Goal: Task Accomplishment & Management: Use online tool/utility

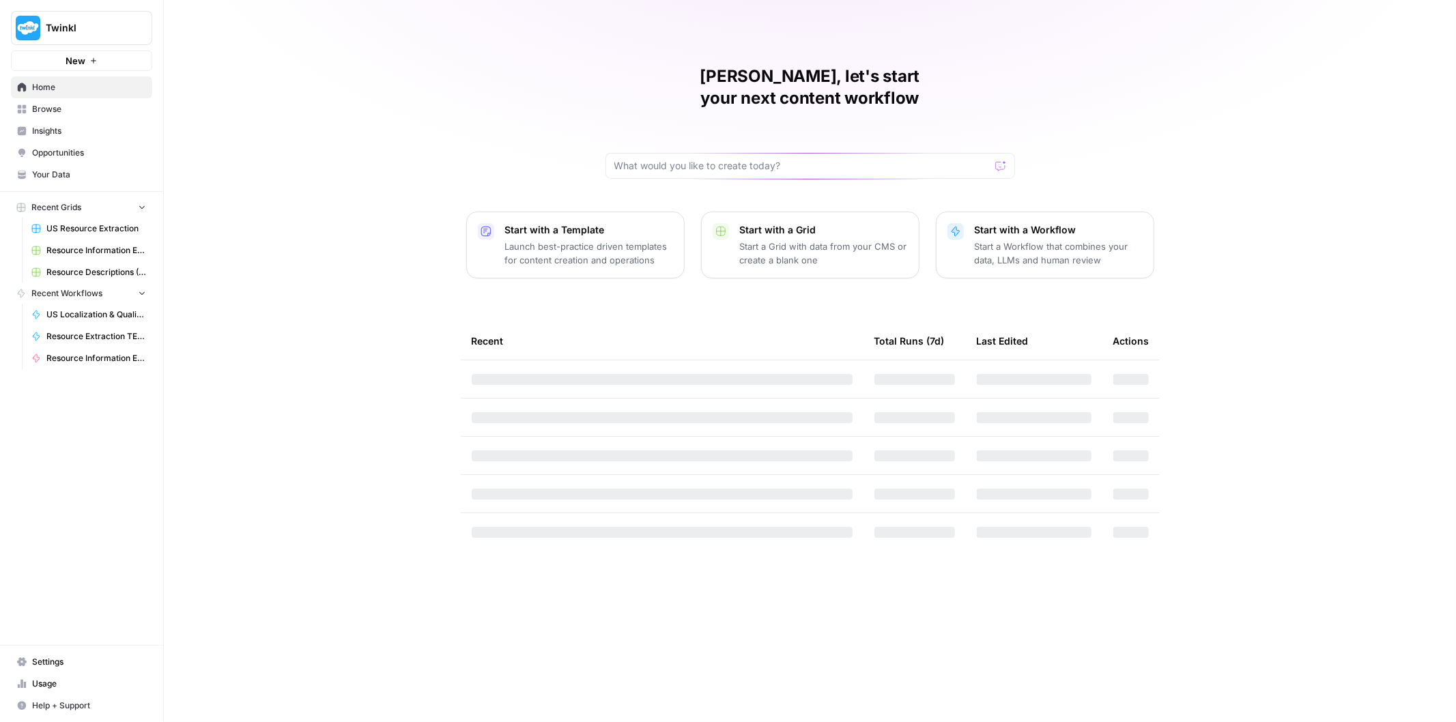
click at [78, 173] on span "Your Data" at bounding box center [89, 175] width 114 height 12
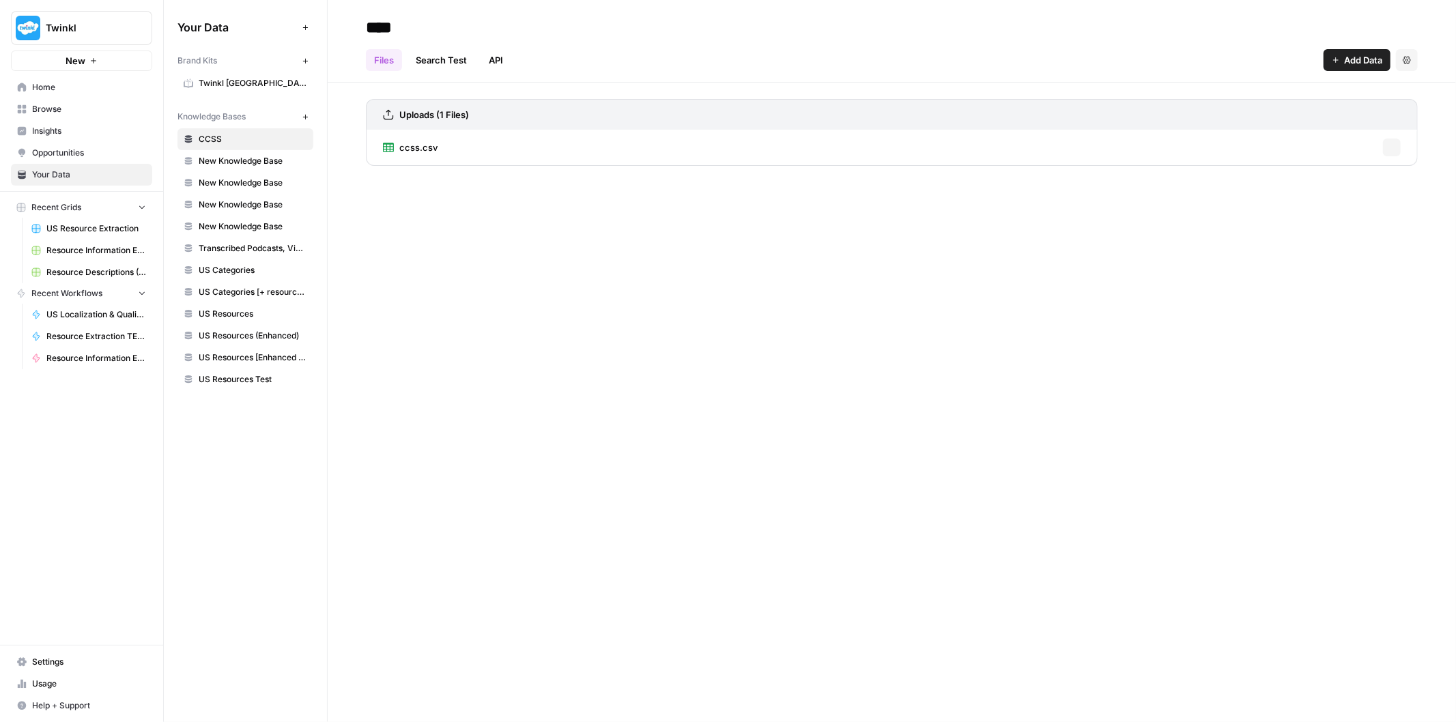
click at [253, 381] on span "US Resources Test" at bounding box center [253, 379] width 109 height 12
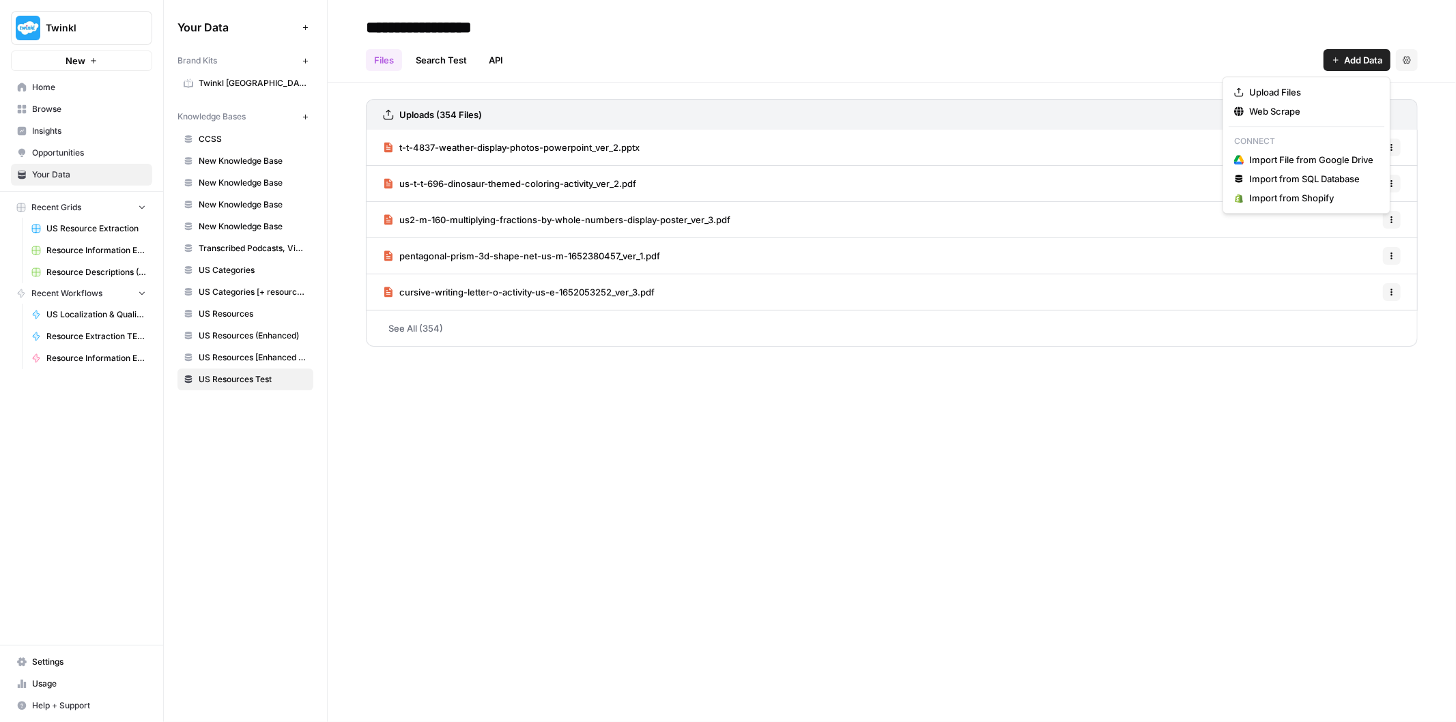
click at [1353, 62] on span "Add Data" at bounding box center [1363, 60] width 38 height 14
click at [1298, 92] on span "Upload Files" at bounding box center [1311, 92] width 124 height 14
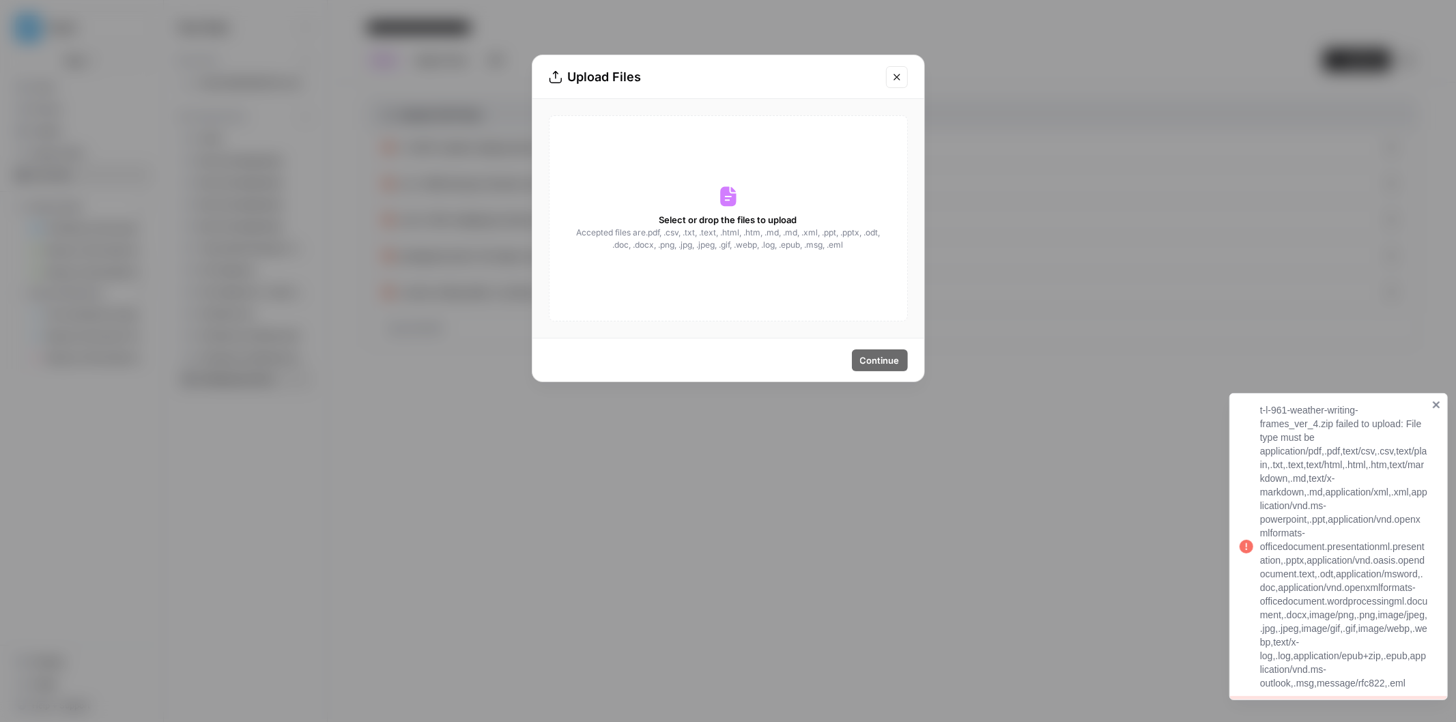
click at [890, 73] on button "Close modal" at bounding box center [897, 77] width 22 height 22
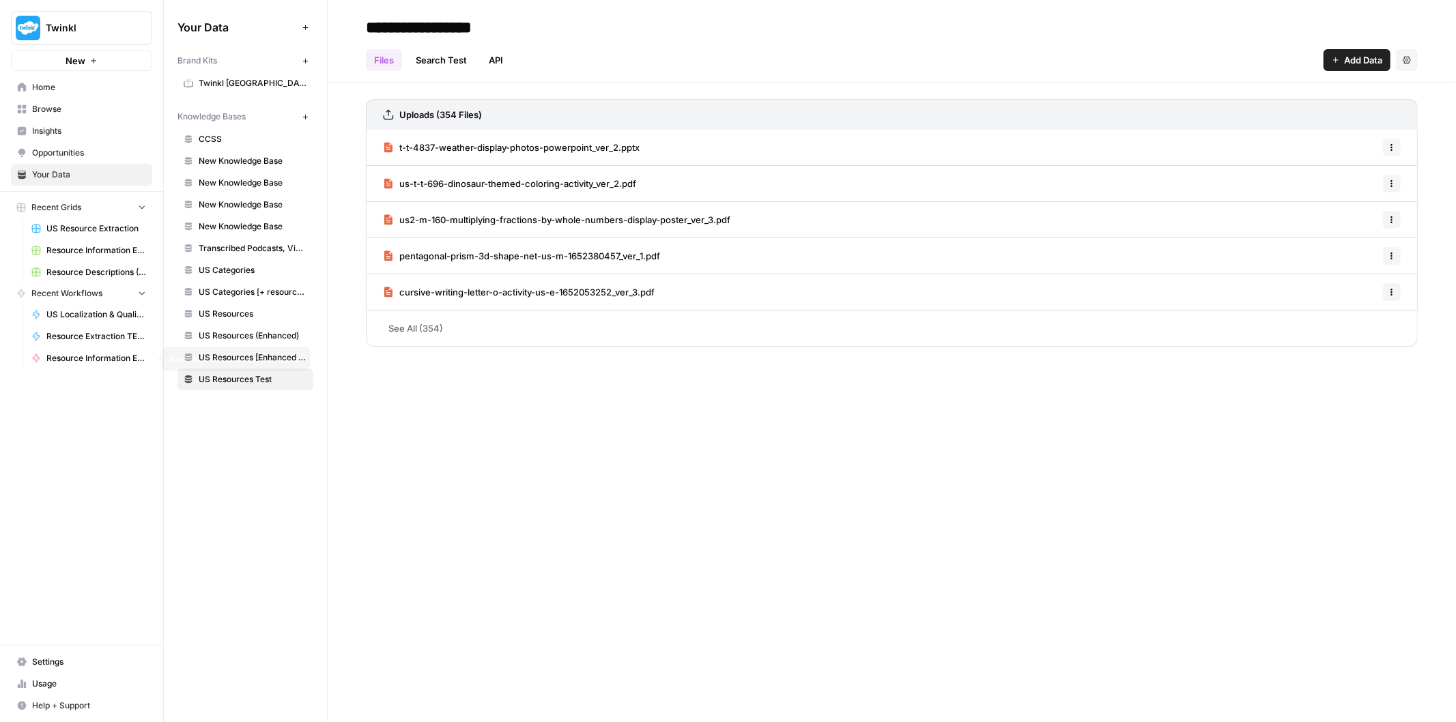
click at [86, 363] on span "Resource Information Extraction" at bounding box center [96, 358] width 100 height 12
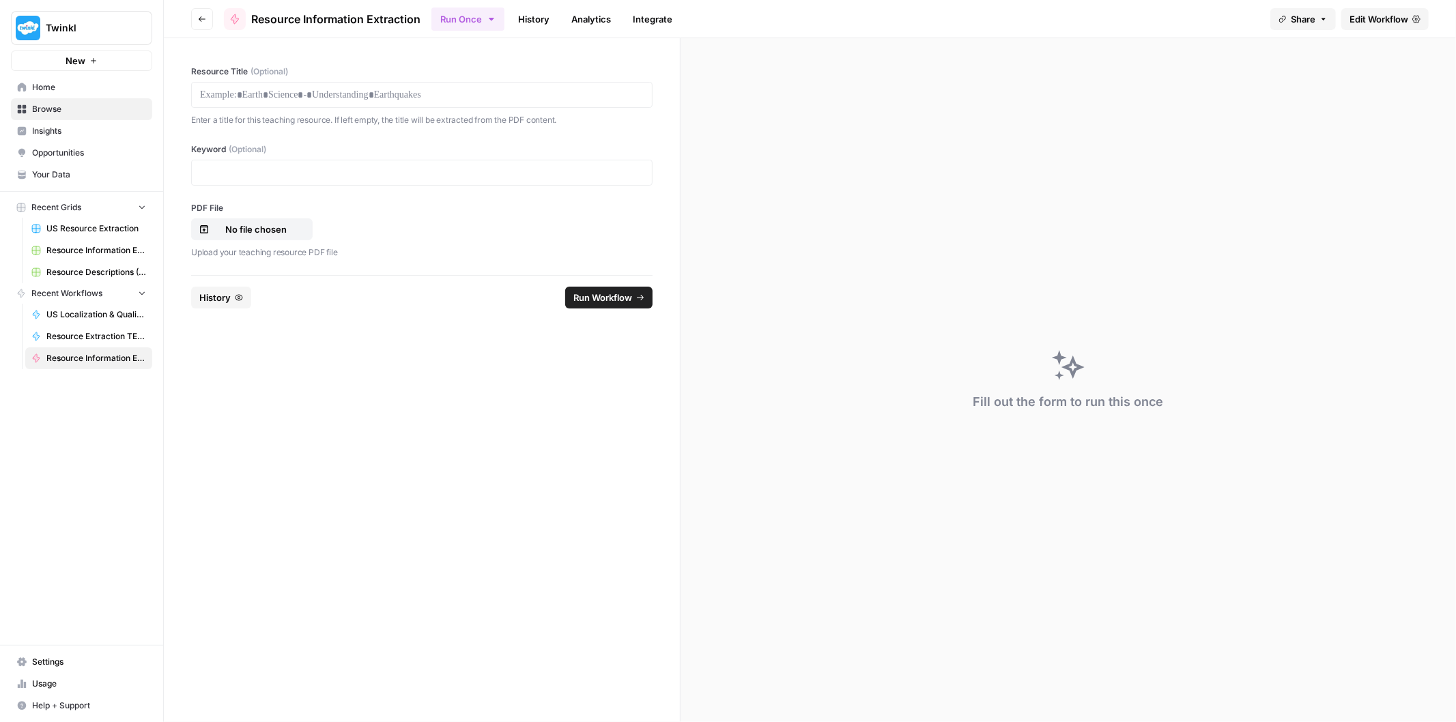
click at [83, 255] on span "Resource Information Extraction Grid (1)" at bounding box center [96, 250] width 100 height 12
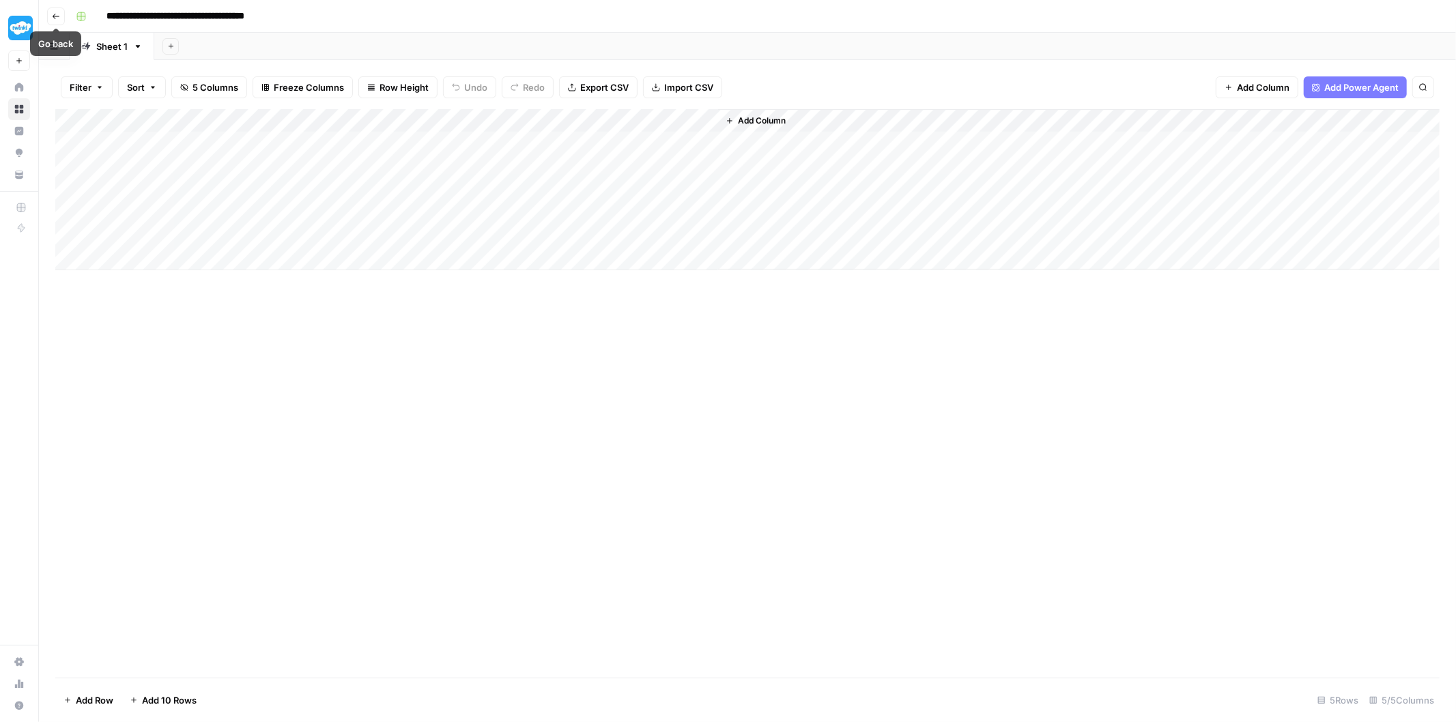
click at [57, 17] on icon "button" at bounding box center [56, 16] width 8 height 8
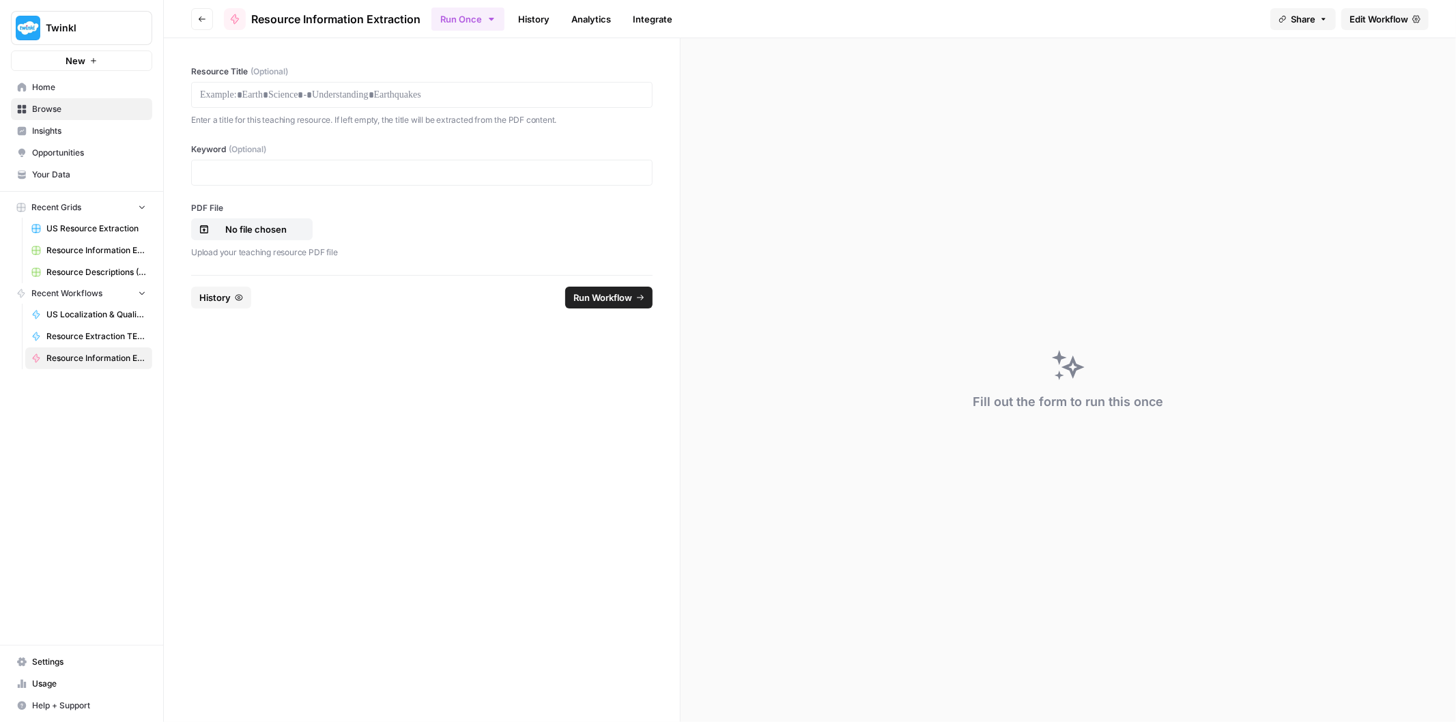
click at [83, 255] on span "Resource Information Extraction Grid (1)" at bounding box center [96, 250] width 100 height 12
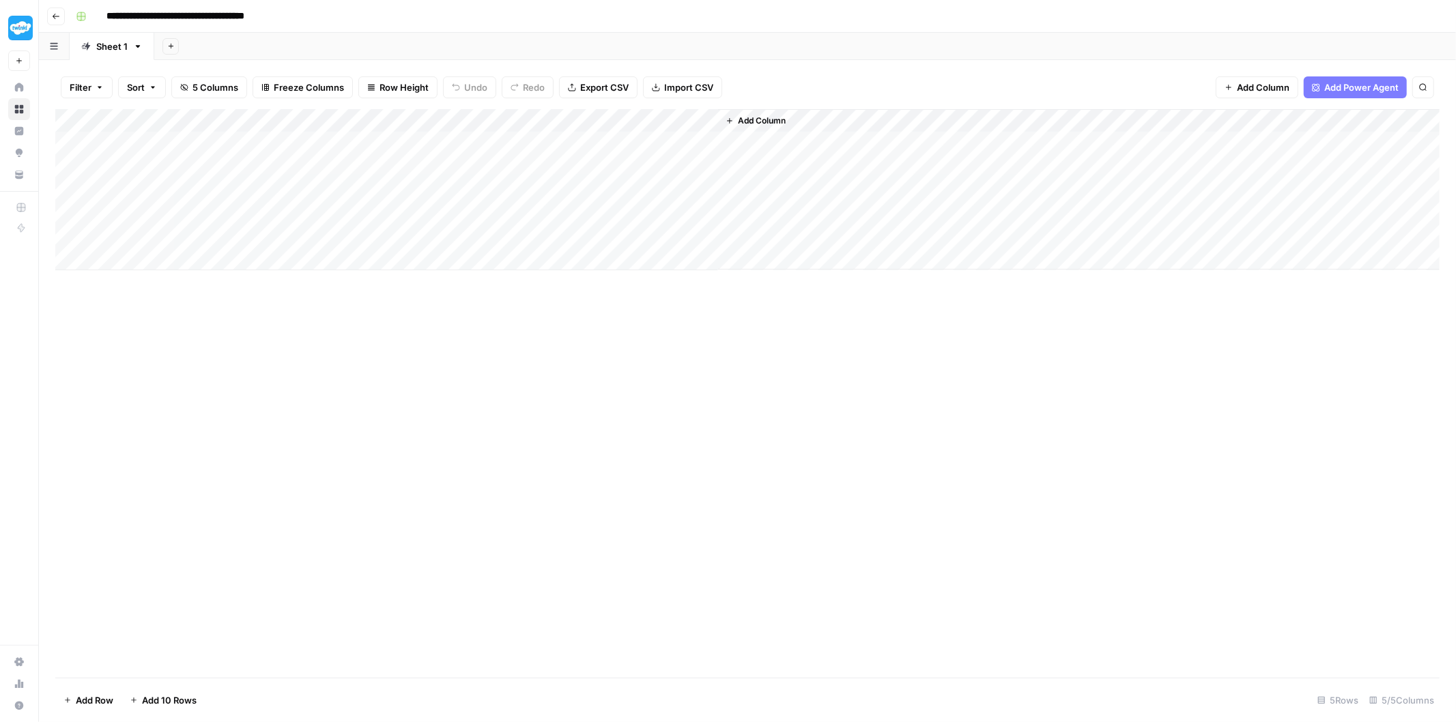
click at [57, 23] on button "Go back" at bounding box center [56, 17] width 18 height 18
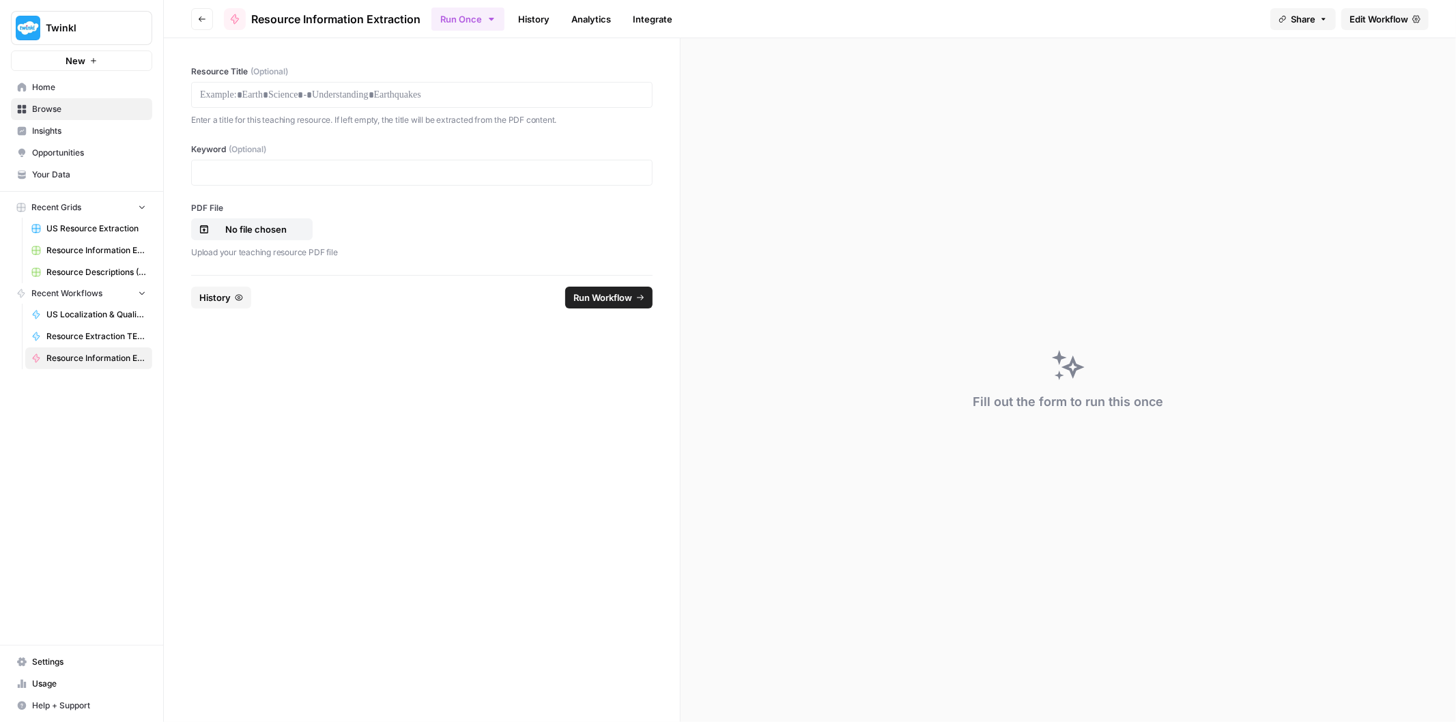
click at [31, 85] on link "Home" at bounding box center [81, 87] width 141 height 22
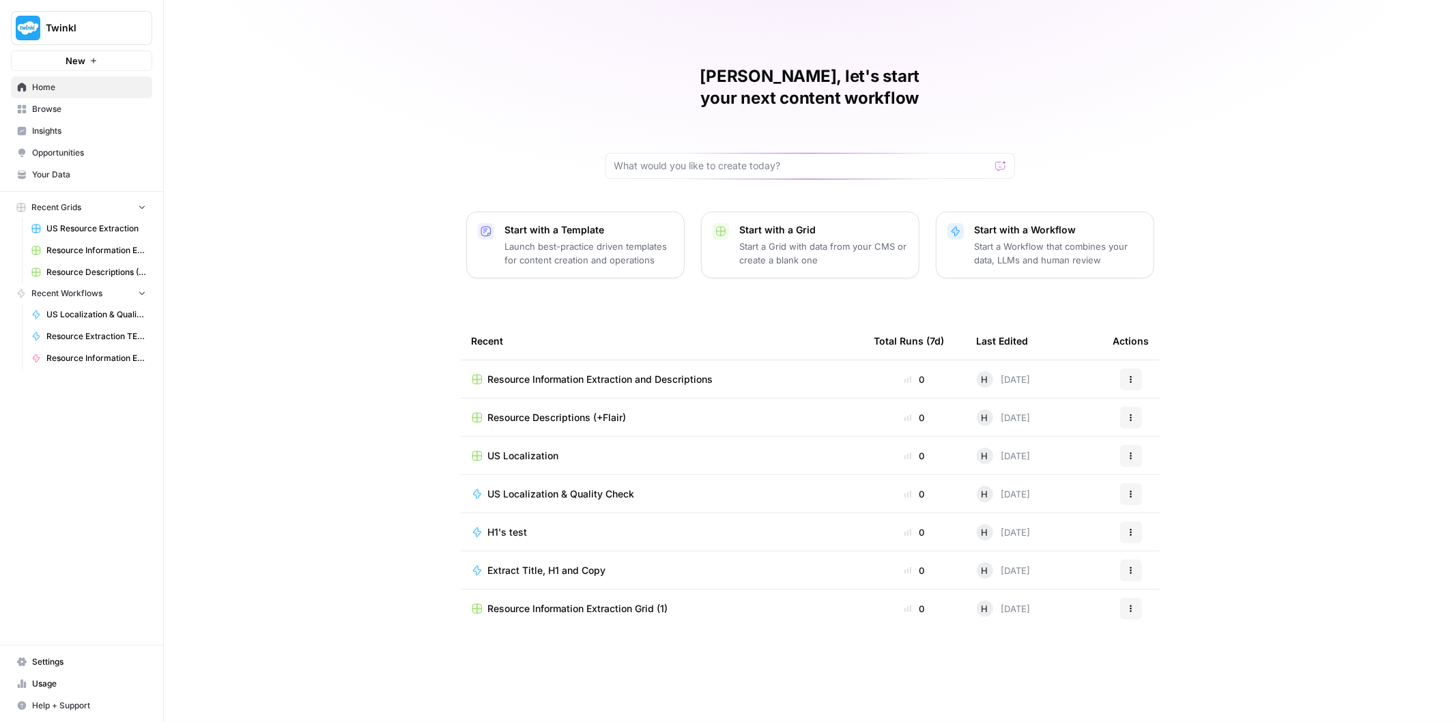
click at [59, 110] on span "Browse" at bounding box center [89, 109] width 114 height 12
